Goal: Task Accomplishment & Management: Manage account settings

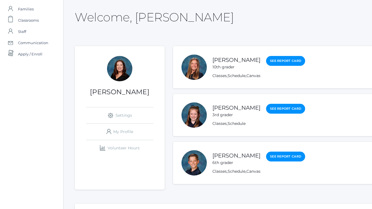
scroll to position [27, 0]
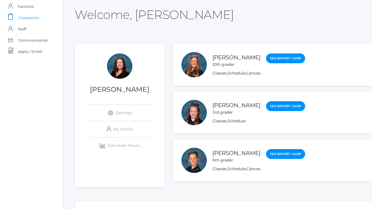
click at [35, 18] on span "Classrooms" at bounding box center [28, 17] width 21 height 11
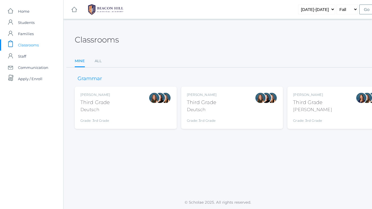
click at [148, 96] on div "[PERSON_NAME] Third Grade Deutsch Grade: 3rd Grade 03LA" at bounding box center [125, 107] width 91 height 31
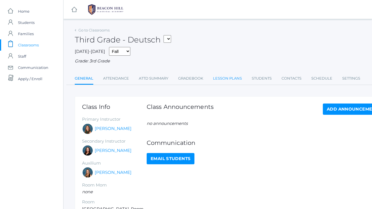
click at [231, 76] on link "Lesson Plans" at bounding box center [227, 78] width 29 height 11
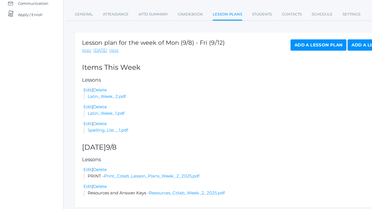
scroll to position [66, 0]
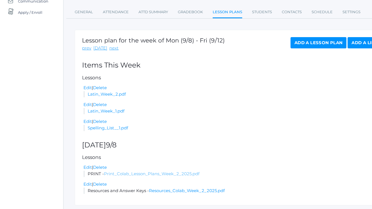
click at [167, 171] on link "Print_Colab_Lesson_Plans_Week_2_2025.pdf" at bounding box center [152, 173] width 96 height 5
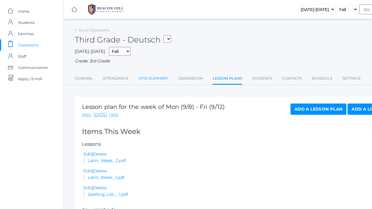
scroll to position [0, 0]
click at [123, 76] on link "Attendance" at bounding box center [116, 78] width 26 height 11
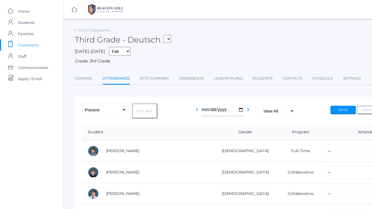
click at [34, 44] on span "Classrooms" at bounding box center [28, 44] width 21 height 11
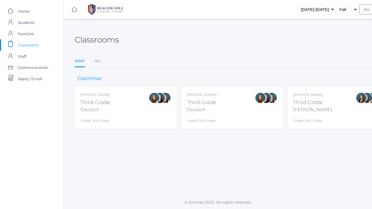
click at [136, 118] on div "[PERSON_NAME] Third Grade Deutsch Grade: 3rd Grade 03LA" at bounding box center [125, 107] width 91 height 31
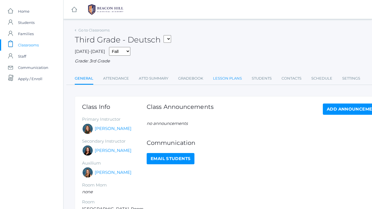
click at [234, 76] on link "Lesson Plans" at bounding box center [227, 78] width 29 height 11
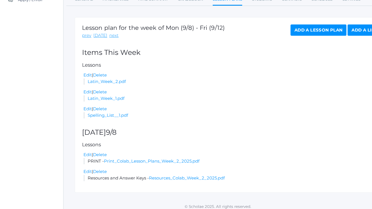
scroll to position [79, 0]
click at [177, 176] on link "Resources_Colab_Week_2_2025.pdf" at bounding box center [187, 178] width 76 height 5
